Goal: Transaction & Acquisition: Purchase product/service

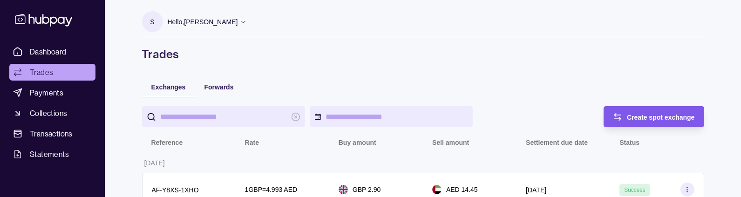
click at [650, 118] on span "Create spot exchange" at bounding box center [661, 117] width 68 height 7
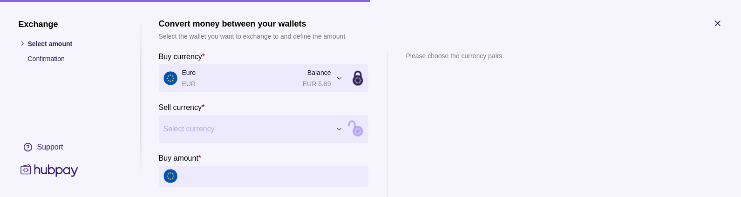
click at [722, 25] on icon "button" at bounding box center [717, 23] width 9 height 9
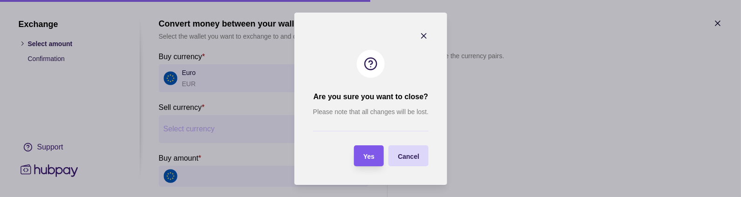
click at [370, 154] on span "Yes" at bounding box center [368, 155] width 11 height 7
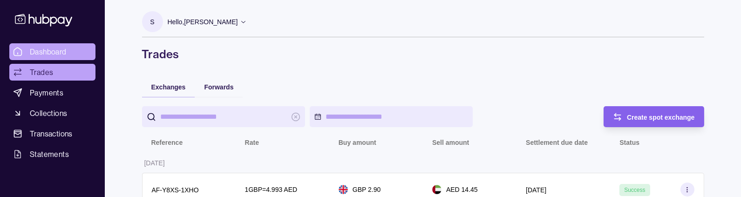
click at [75, 57] on link "Dashboard" at bounding box center [52, 51] width 86 height 17
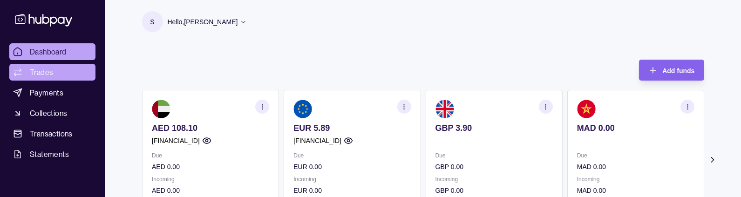
click at [39, 74] on span "Trades" at bounding box center [41, 72] width 23 height 11
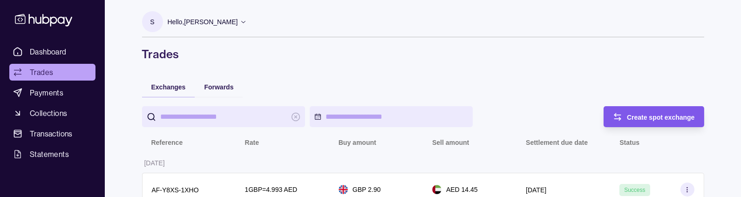
click at [638, 114] on span "Create spot exchange" at bounding box center [661, 117] width 68 height 7
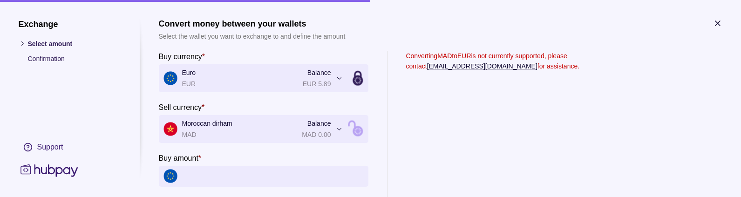
click at [720, 23] on icon "button" at bounding box center [717, 23] width 9 height 9
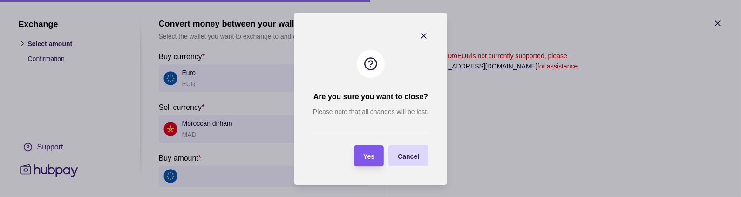
click at [364, 155] on span "Yes" at bounding box center [368, 155] width 11 height 7
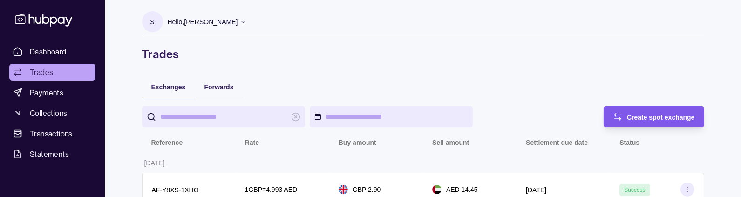
click at [638, 112] on div "Create spot exchange" at bounding box center [661, 116] width 68 height 11
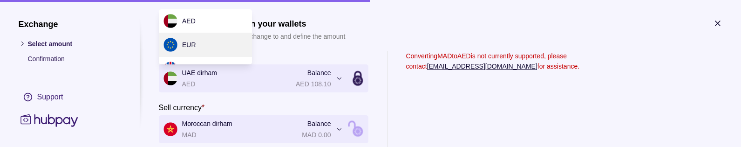
scroll to position [39, 0]
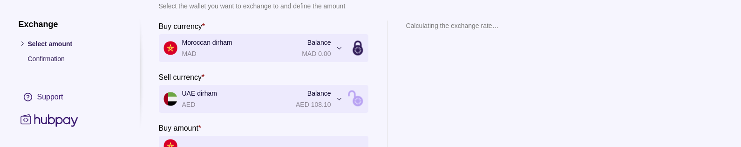
scroll to position [24, 0]
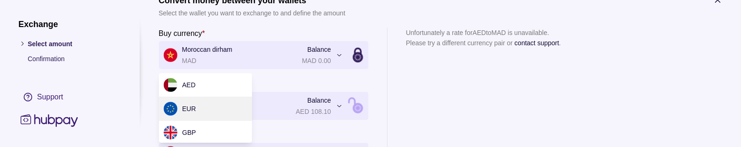
scroll to position [25, 0]
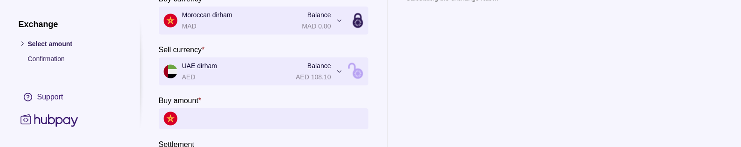
scroll to position [58, 0]
click at [196, 117] on input "Buy amount *" at bounding box center [273, 118] width 182 height 21
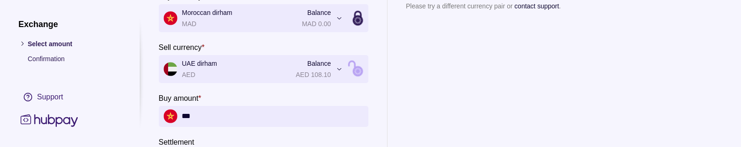
scroll to position [71, 0]
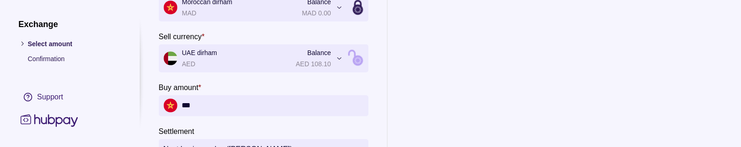
click at [211, 103] on input "***" at bounding box center [273, 105] width 182 height 21
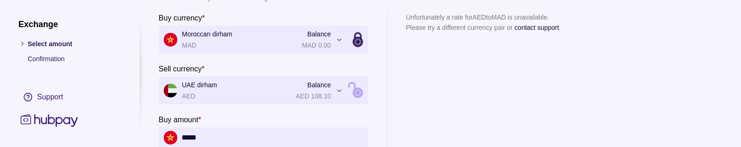
scroll to position [48, 0]
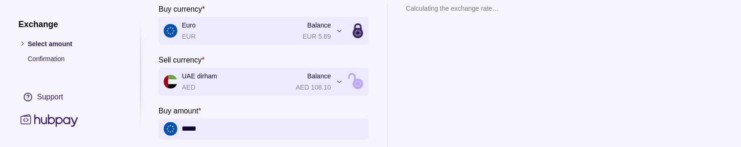
type input "********"
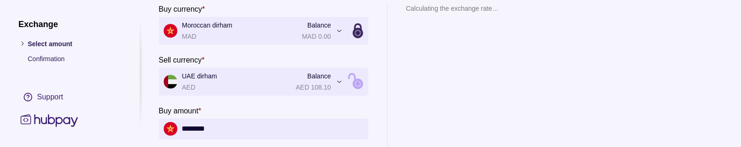
scroll to position [0, 0]
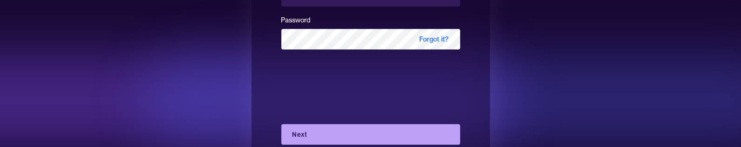
scroll to position [114, 0]
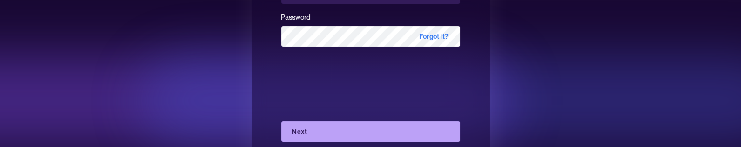
click at [311, 128] on button "Next" at bounding box center [370, 131] width 179 height 21
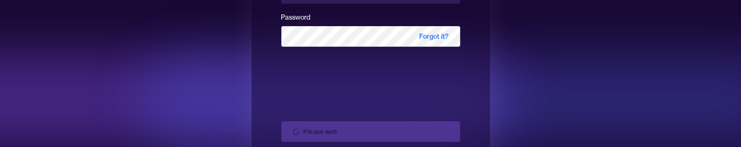
click at [311, 128] on div "Please wait or Create new account" at bounding box center [370, 145] width 179 height 63
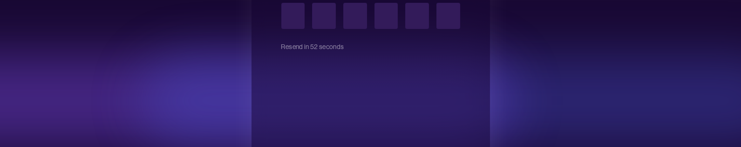
type input "*"
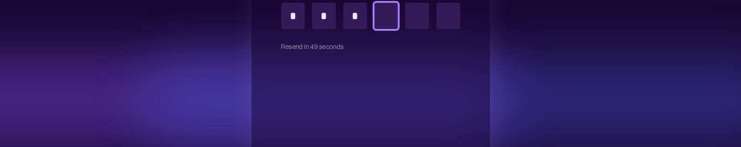
type input "*"
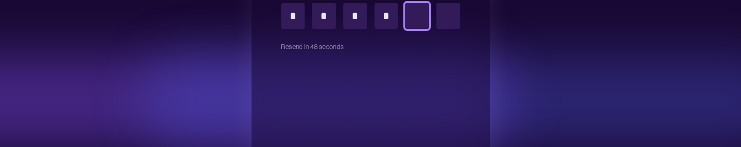
type input "*"
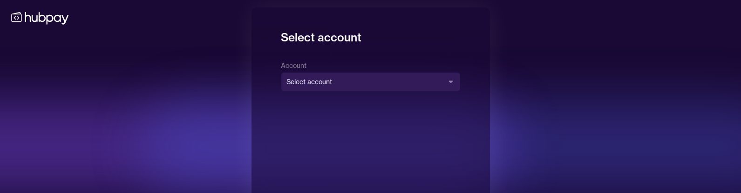
click at [334, 84] on body "**********" at bounding box center [370, 161] width 741 height 322
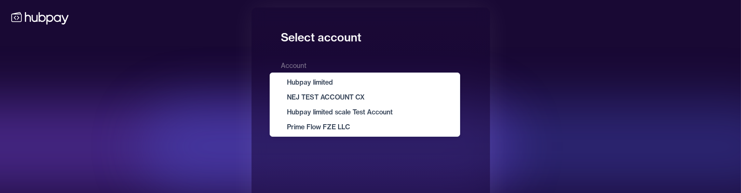
select select "**********"
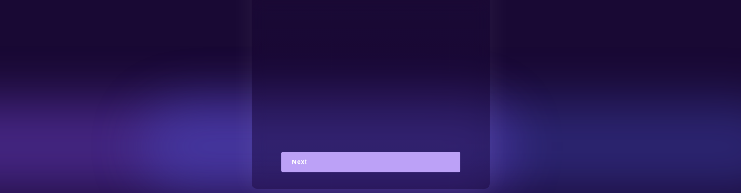
scroll to position [129, 0]
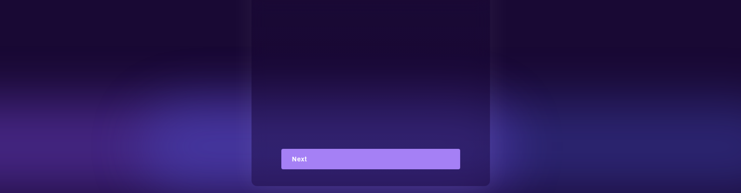
click at [334, 157] on button "Next" at bounding box center [370, 159] width 179 height 21
